Goal: Find specific page/section: Find specific page/section

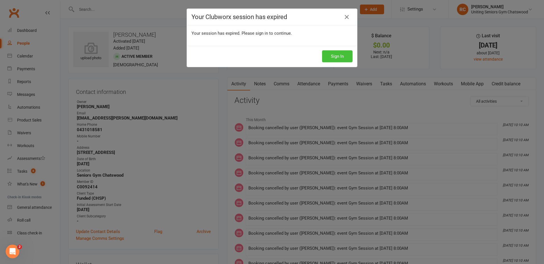
click at [337, 54] on button "Sign In" at bounding box center [337, 56] width 30 height 12
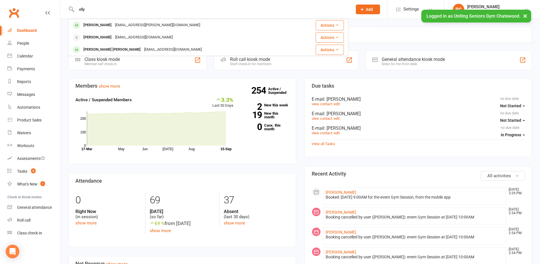
type input "elly"
click at [92, 26] on div "[PERSON_NAME]" at bounding box center [98, 25] width 32 height 8
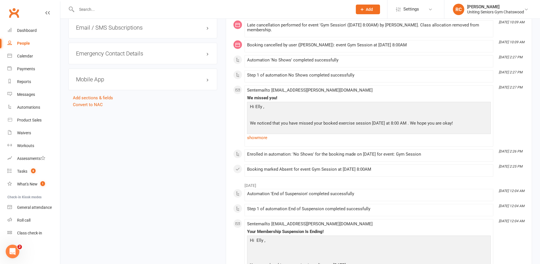
scroll to position [541, 0]
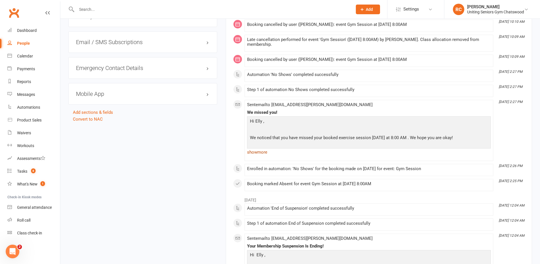
click at [263, 150] on link "show more" at bounding box center [369, 152] width 244 height 8
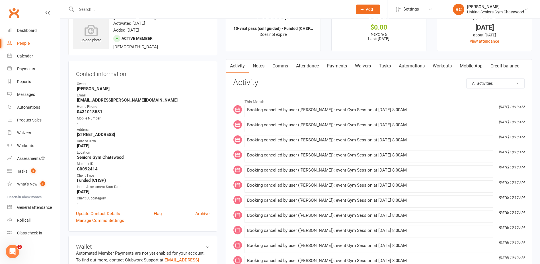
scroll to position [0, 0]
